Goal: Communication & Community: Answer question/provide support

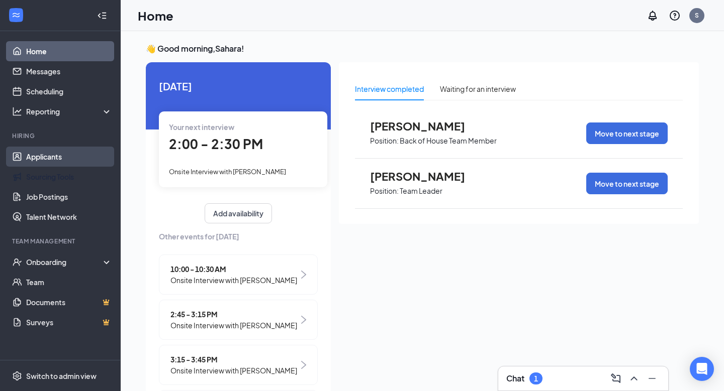
click at [57, 156] on link "Applicants" at bounding box center [69, 157] width 86 height 20
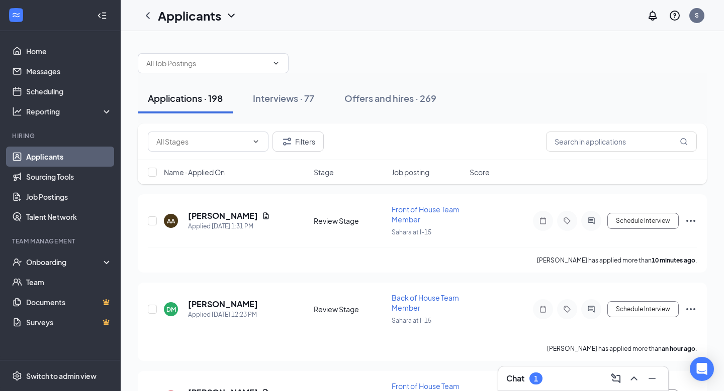
click at [484, 180] on div "Name · Applied On Stage Job posting Score" at bounding box center [422, 172] width 569 height 24
click at [284, 96] on div "Interviews · 77" at bounding box center [283, 98] width 61 height 13
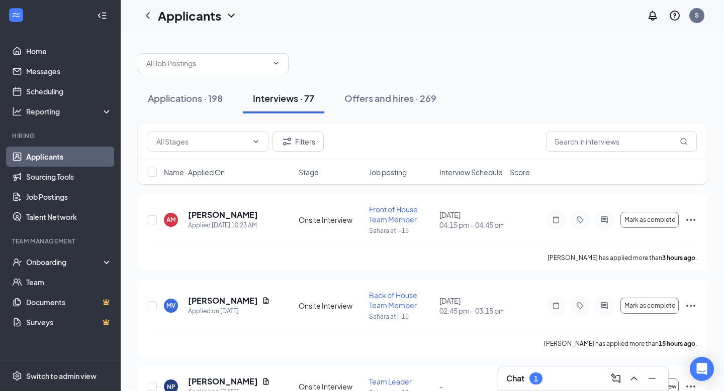
click at [457, 167] on span "Interview Schedule" at bounding box center [470, 172] width 63 height 10
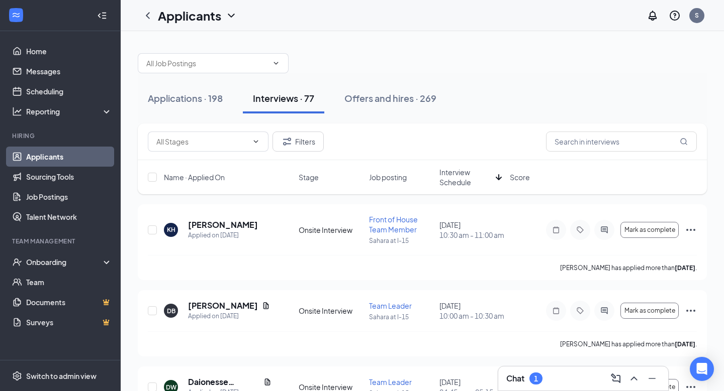
click at [457, 167] on span "Interview Schedule" at bounding box center [465, 177] width 52 height 20
click at [608, 229] on icon "PrimaryDot" at bounding box center [610, 226] width 12 height 8
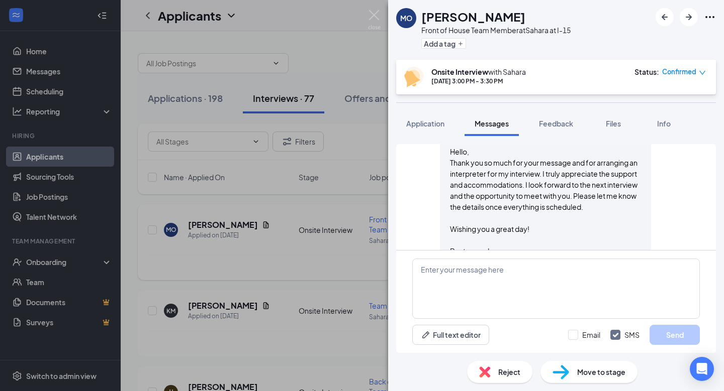
scroll to position [921, 0]
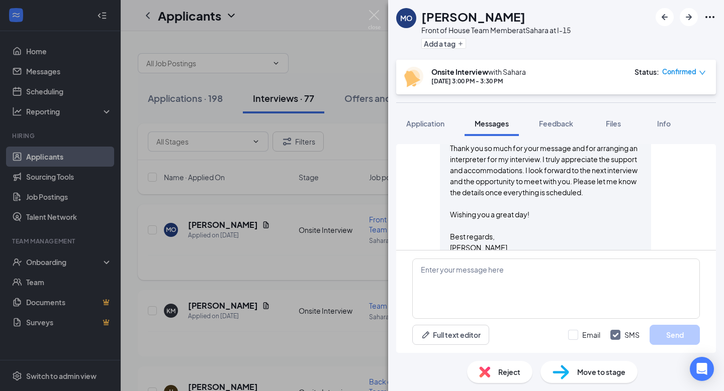
scroll to position [942, 0]
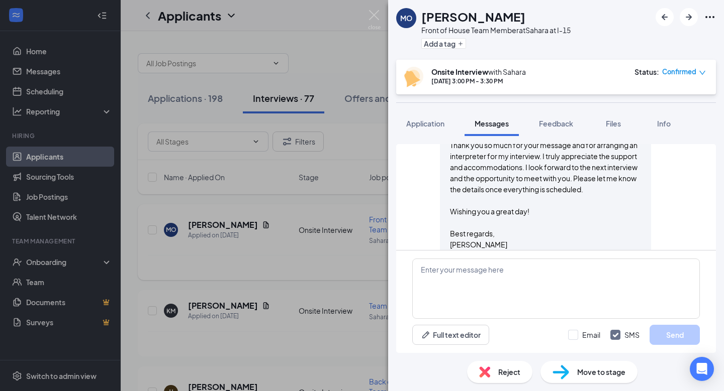
click at [551, 161] on div "Hello, Thank you so much for your message and for arranging an interpreter for …" at bounding box center [545, 190] width 191 height 122
click at [377, 21] on img at bounding box center [374, 20] width 13 height 20
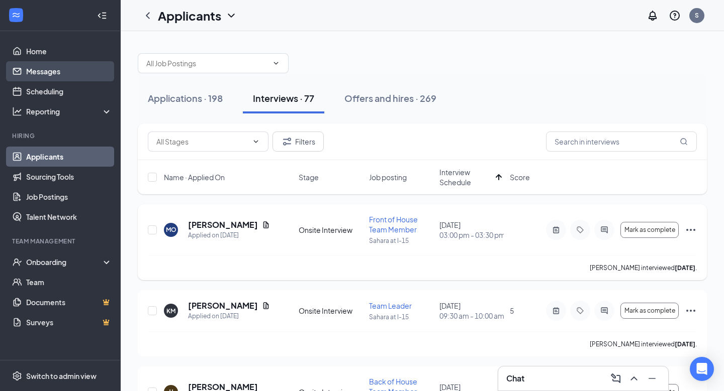
click at [48, 71] on link "Messages" at bounding box center [69, 71] width 86 height 20
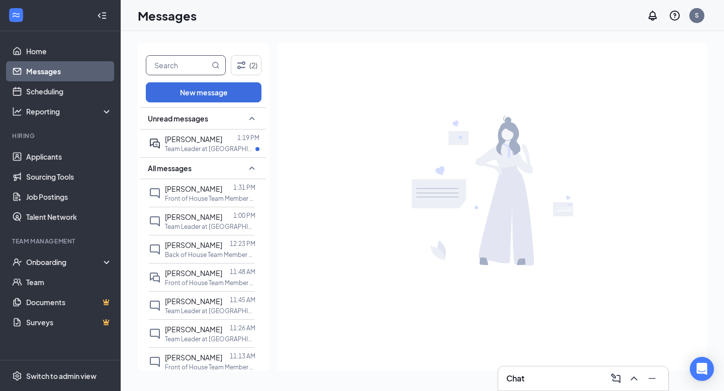
click at [179, 59] on input "text" at bounding box center [177, 65] width 63 height 19
type input "[PERSON_NAME]"
click at [192, 271] on span "[PERSON_NAME]" at bounding box center [193, 273] width 57 height 9
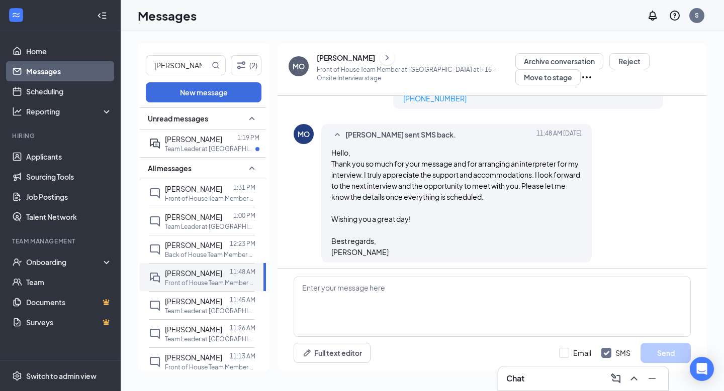
scroll to position [809, 0]
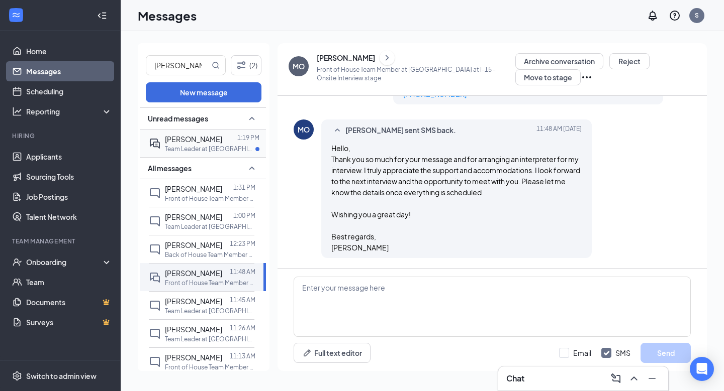
click at [170, 141] on span "[PERSON_NAME]" at bounding box center [193, 139] width 57 height 9
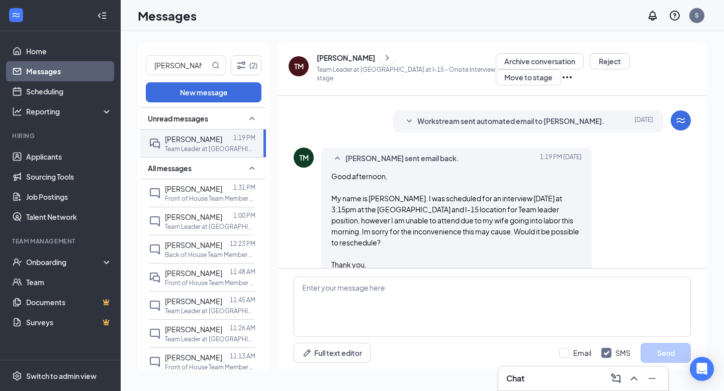
scroll to position [311, 0]
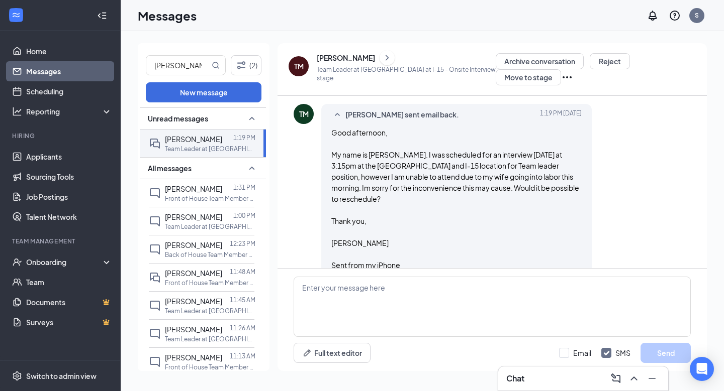
click at [331, 63] on div "[PERSON_NAME]" at bounding box center [346, 58] width 58 height 10
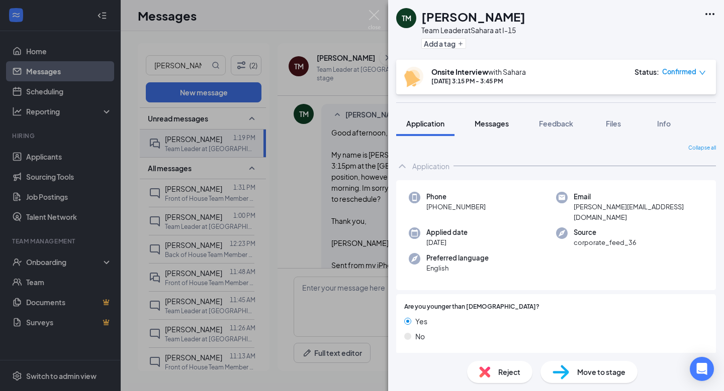
click at [507, 126] on span "Messages" at bounding box center [491, 123] width 34 height 9
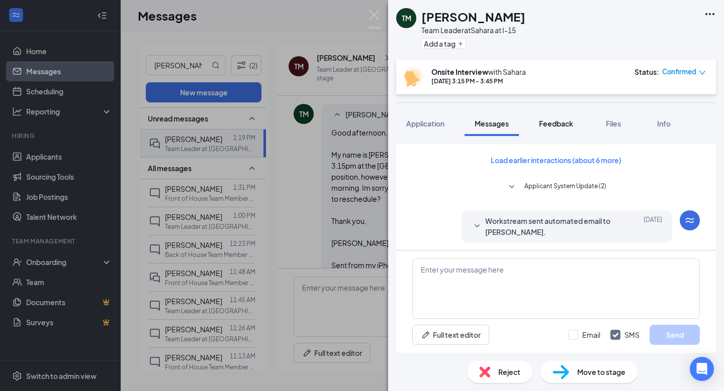
click at [566, 128] on div "Feedback" at bounding box center [556, 124] width 34 height 10
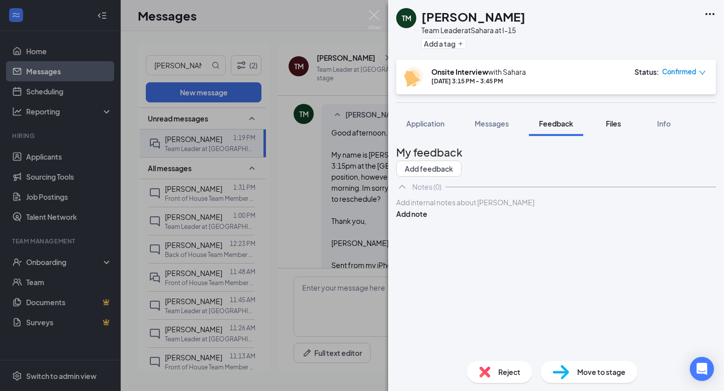
click at [610, 124] on span "Files" at bounding box center [613, 123] width 15 height 9
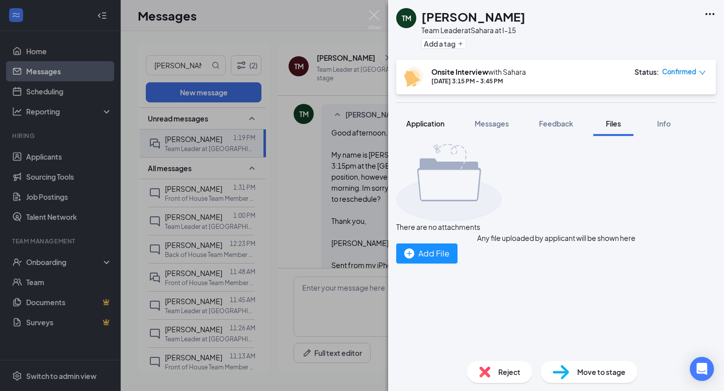
click at [441, 127] on span "Application" at bounding box center [425, 123] width 38 height 9
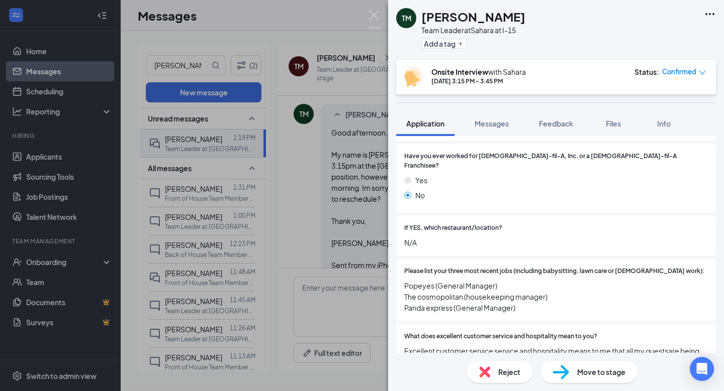
scroll to position [88, 0]
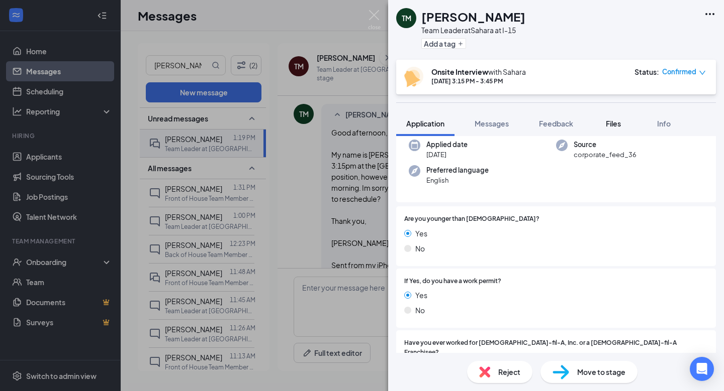
click at [617, 127] on span "Files" at bounding box center [613, 123] width 15 height 9
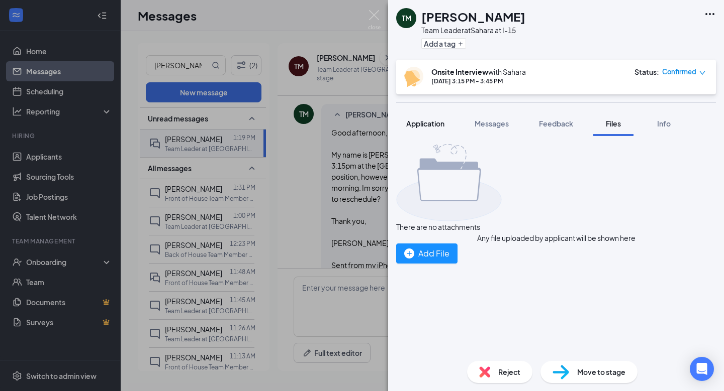
click at [424, 123] on span "Application" at bounding box center [425, 123] width 38 height 9
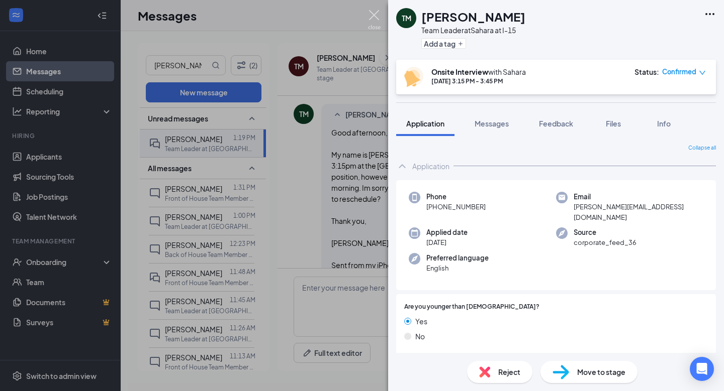
click at [373, 20] on img at bounding box center [374, 20] width 13 height 20
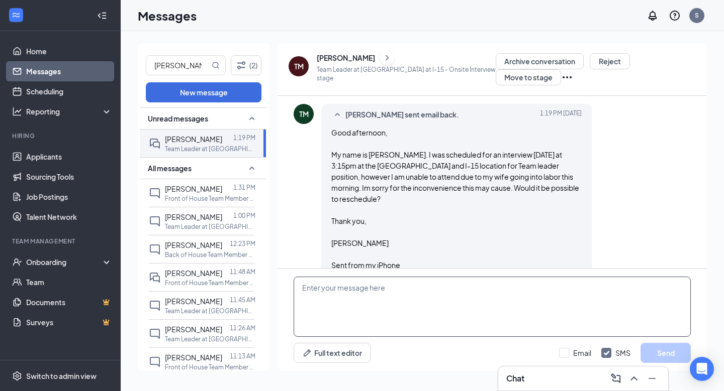
click at [399, 305] on textarea at bounding box center [491, 307] width 397 height 60
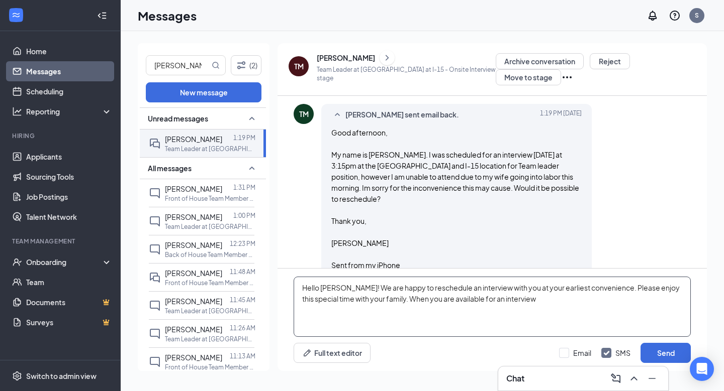
click at [530, 299] on textarea "Hello [PERSON_NAME]! We are happy to reschedule an interview with you at your e…" at bounding box center [491, 307] width 397 height 60
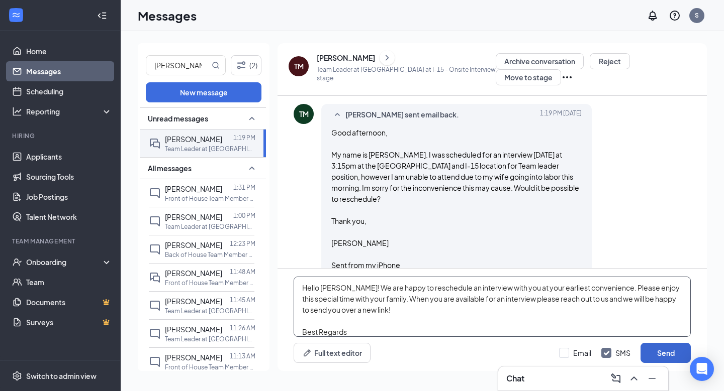
type textarea "Hello [PERSON_NAME]! We are happy to reschedule an interview with you at your e…"
click at [668, 355] on button "Send" at bounding box center [665, 353] width 50 height 20
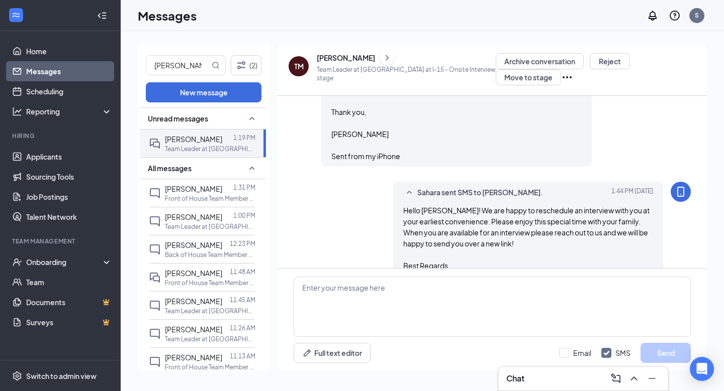
scroll to position [420, 0]
click at [190, 201] on p "Front of House Team Member at [GEOGRAPHIC_DATA] at I-15" at bounding box center [210, 198] width 90 height 9
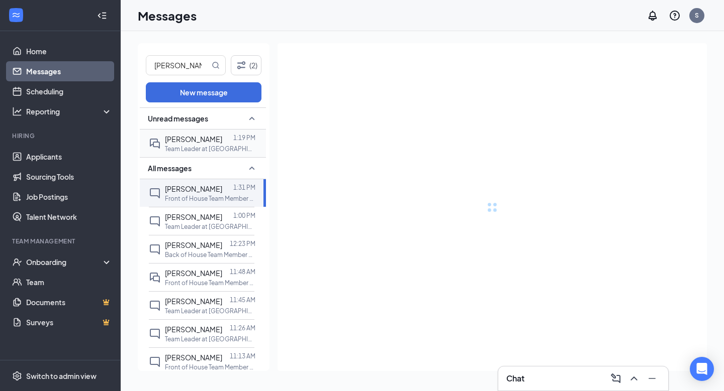
click at [185, 150] on p "Team Leader at [GEOGRAPHIC_DATA] at I-15" at bounding box center [210, 149] width 90 height 9
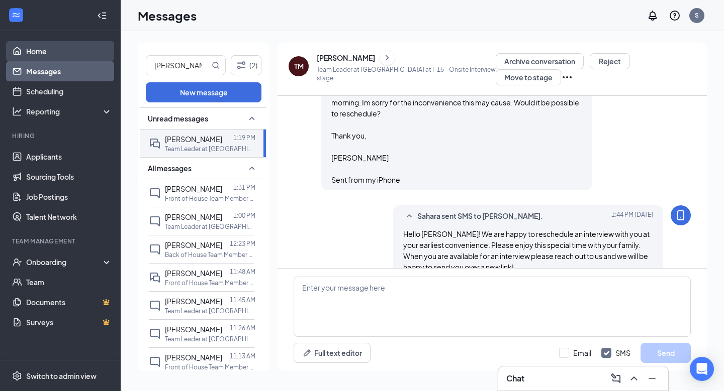
scroll to position [420, 0]
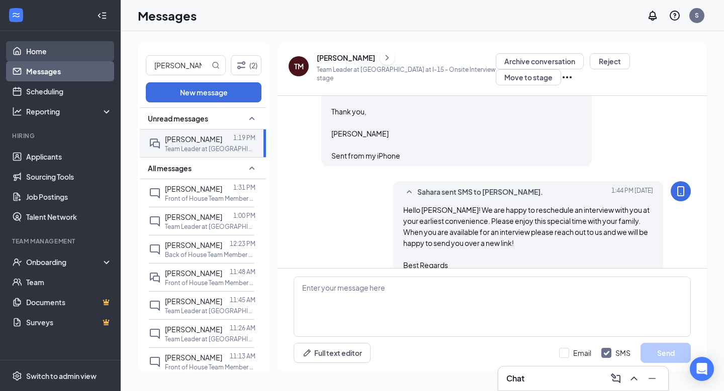
click at [50, 45] on link "Home" at bounding box center [69, 51] width 86 height 20
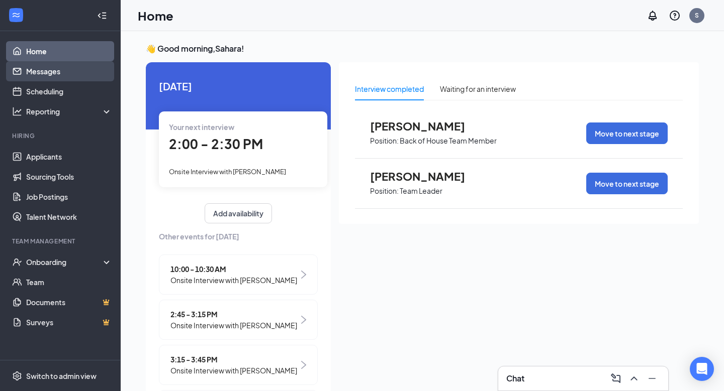
click at [42, 67] on link "Messages" at bounding box center [69, 71] width 86 height 20
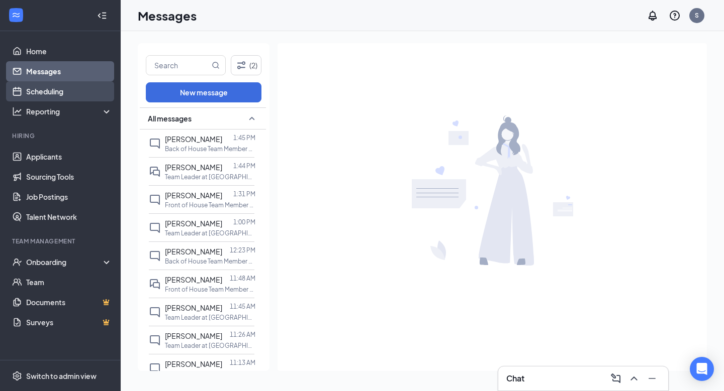
click at [55, 90] on link "Scheduling" at bounding box center [69, 91] width 86 height 20
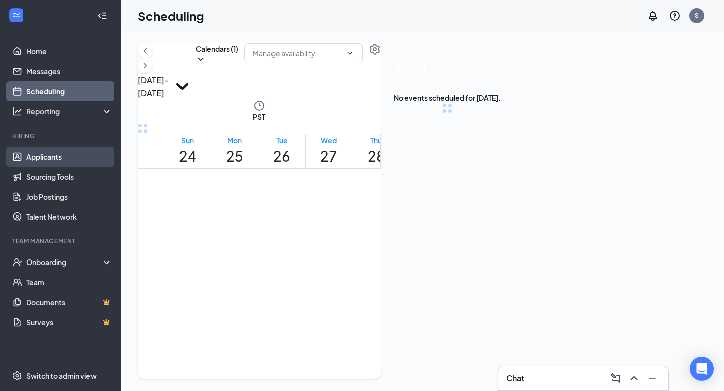
scroll to position [494, 0]
click at [54, 154] on link "Applicants" at bounding box center [69, 157] width 86 height 20
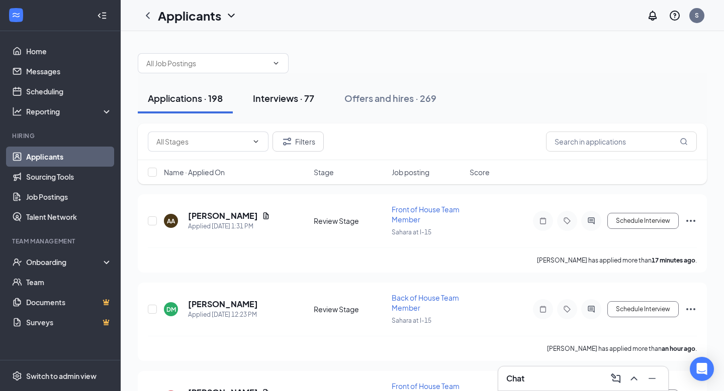
click at [283, 100] on div "Interviews · 77" at bounding box center [283, 98] width 61 height 13
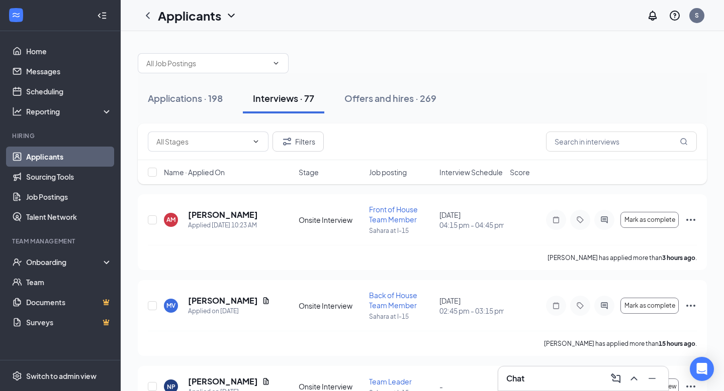
click at [449, 177] on span "Interview Schedule" at bounding box center [470, 172] width 63 height 10
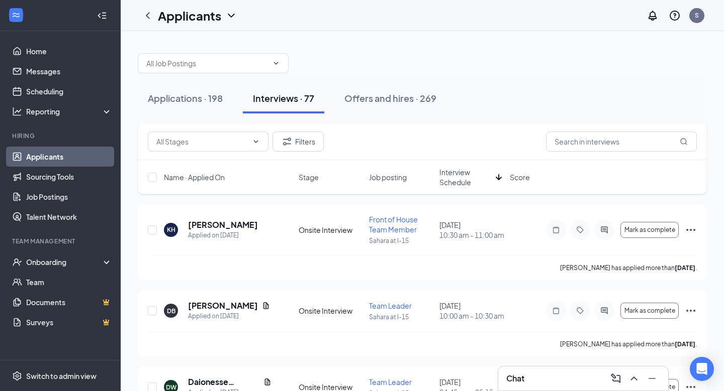
click at [449, 177] on span "Interview Schedule" at bounding box center [465, 177] width 52 height 20
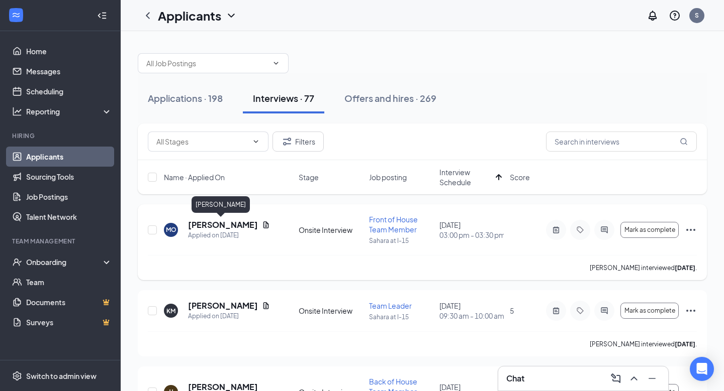
click at [215, 222] on h5 "[PERSON_NAME]" at bounding box center [223, 225] width 70 height 11
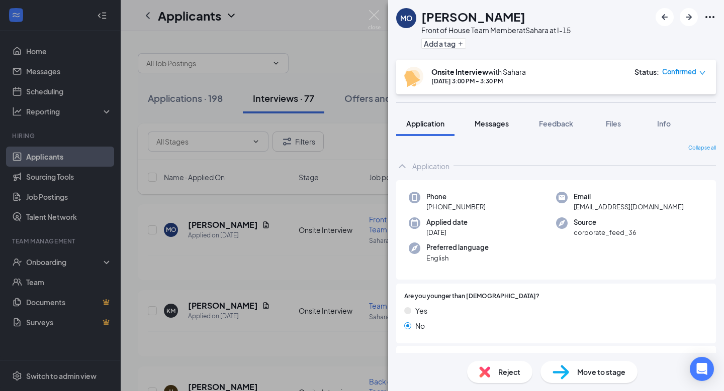
click at [486, 114] on button "Messages" at bounding box center [491, 123] width 54 height 25
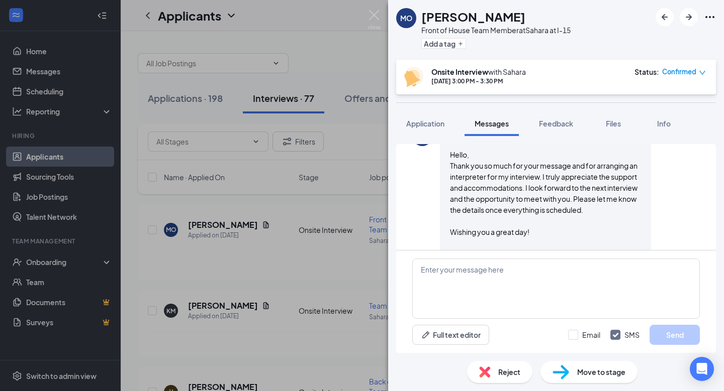
scroll to position [925, 0]
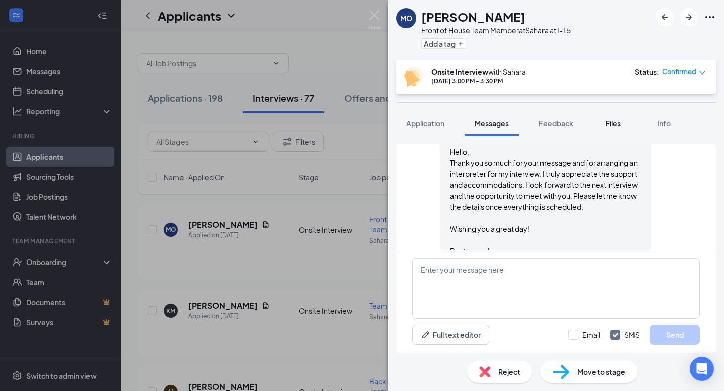
click at [626, 128] on button "Files" at bounding box center [613, 123] width 40 height 25
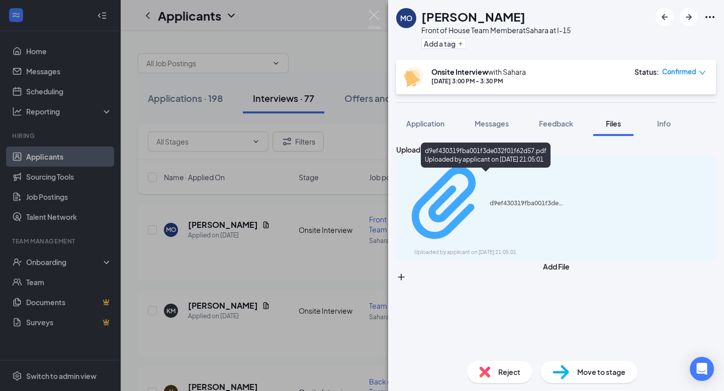
click at [489, 200] on div "d9ef430319fba001f3de032f01f62d57.pdf" at bounding box center [526, 204] width 75 height 8
